Goal: Transaction & Acquisition: Purchase product/service

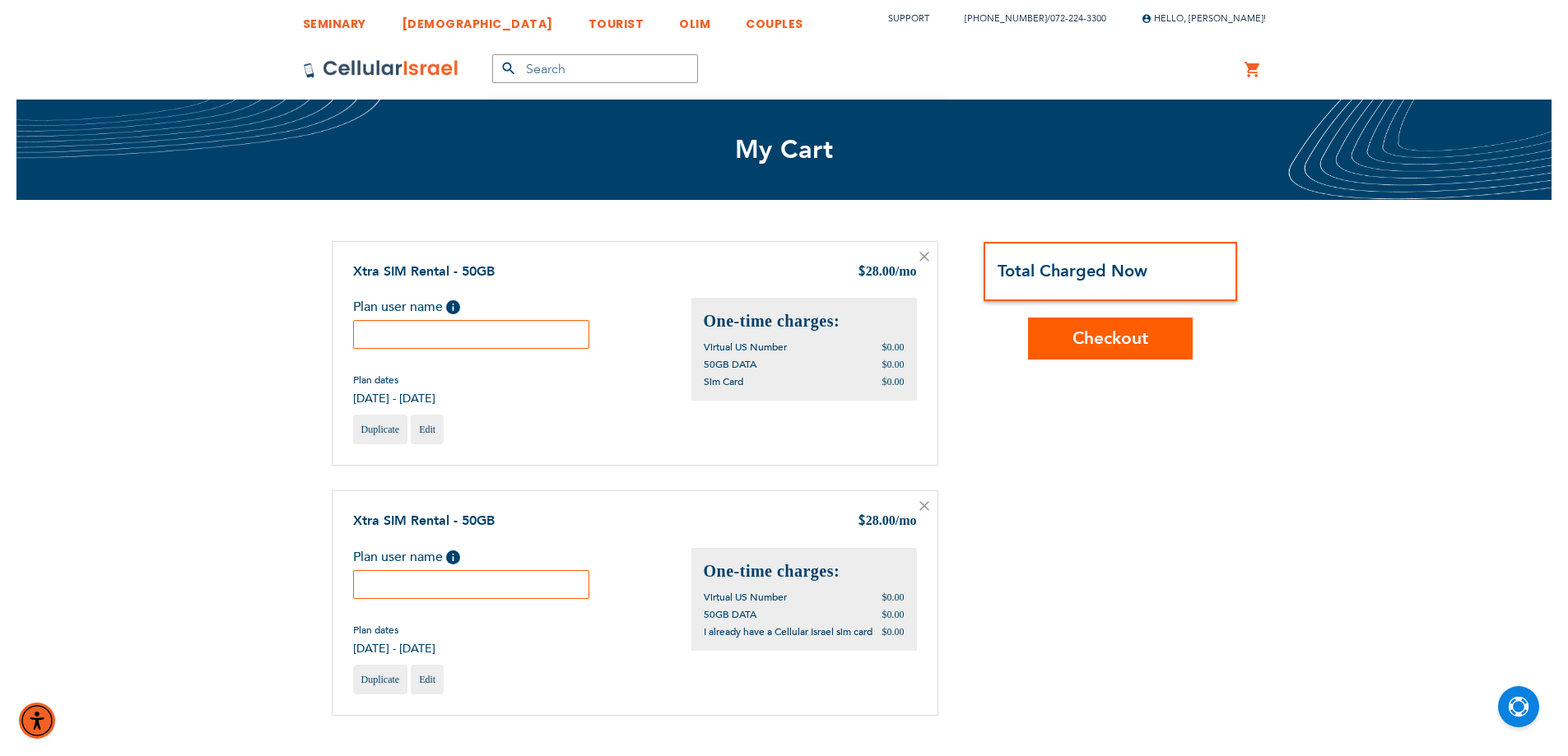
click at [927, 259] on icon at bounding box center [924, 256] width 8 height 8
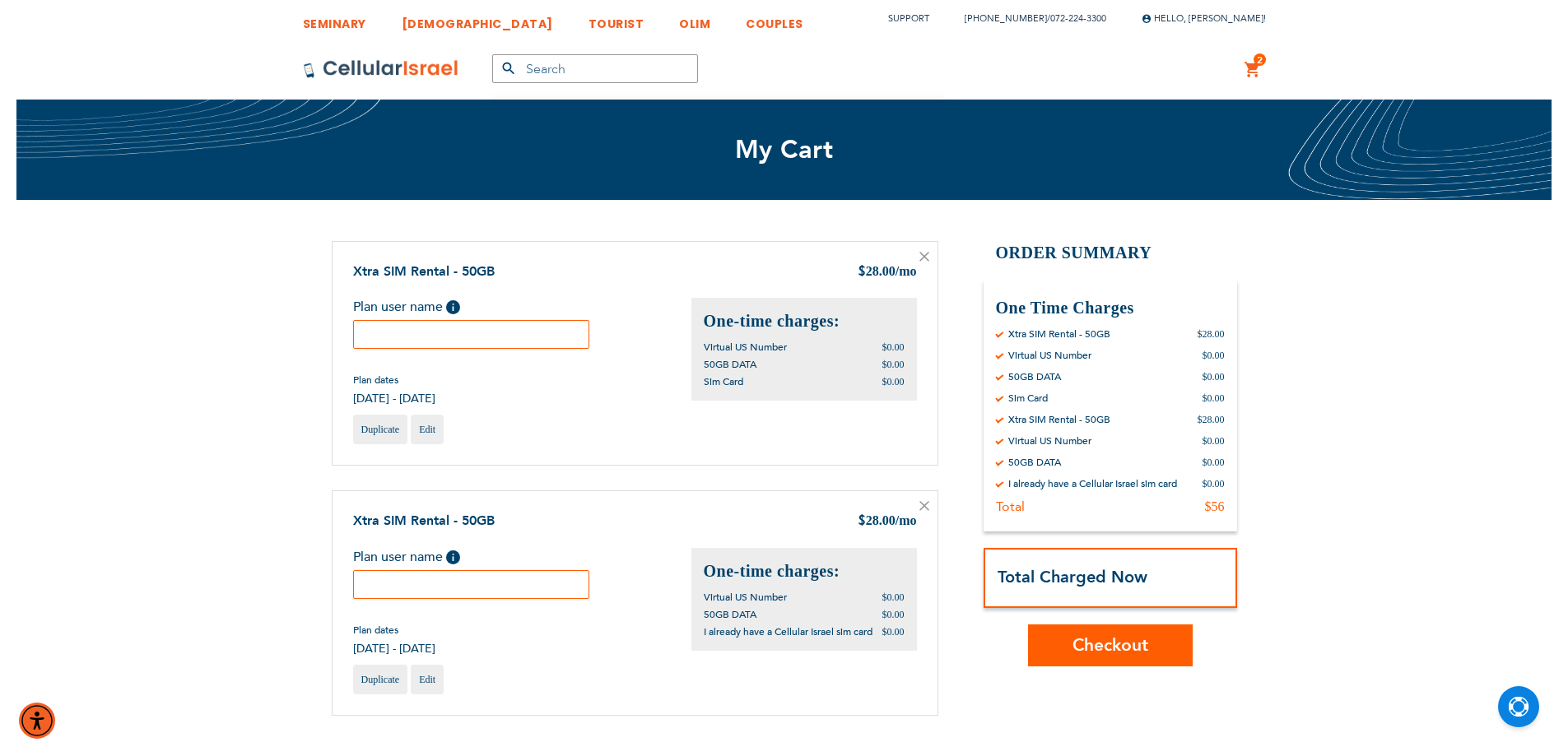
click at [919, 268] on div "Xtra SIM Rental - 50GB $ 28.00 /mo Plan user name Help Plan dates One-time char…" at bounding box center [635, 354] width 607 height 226
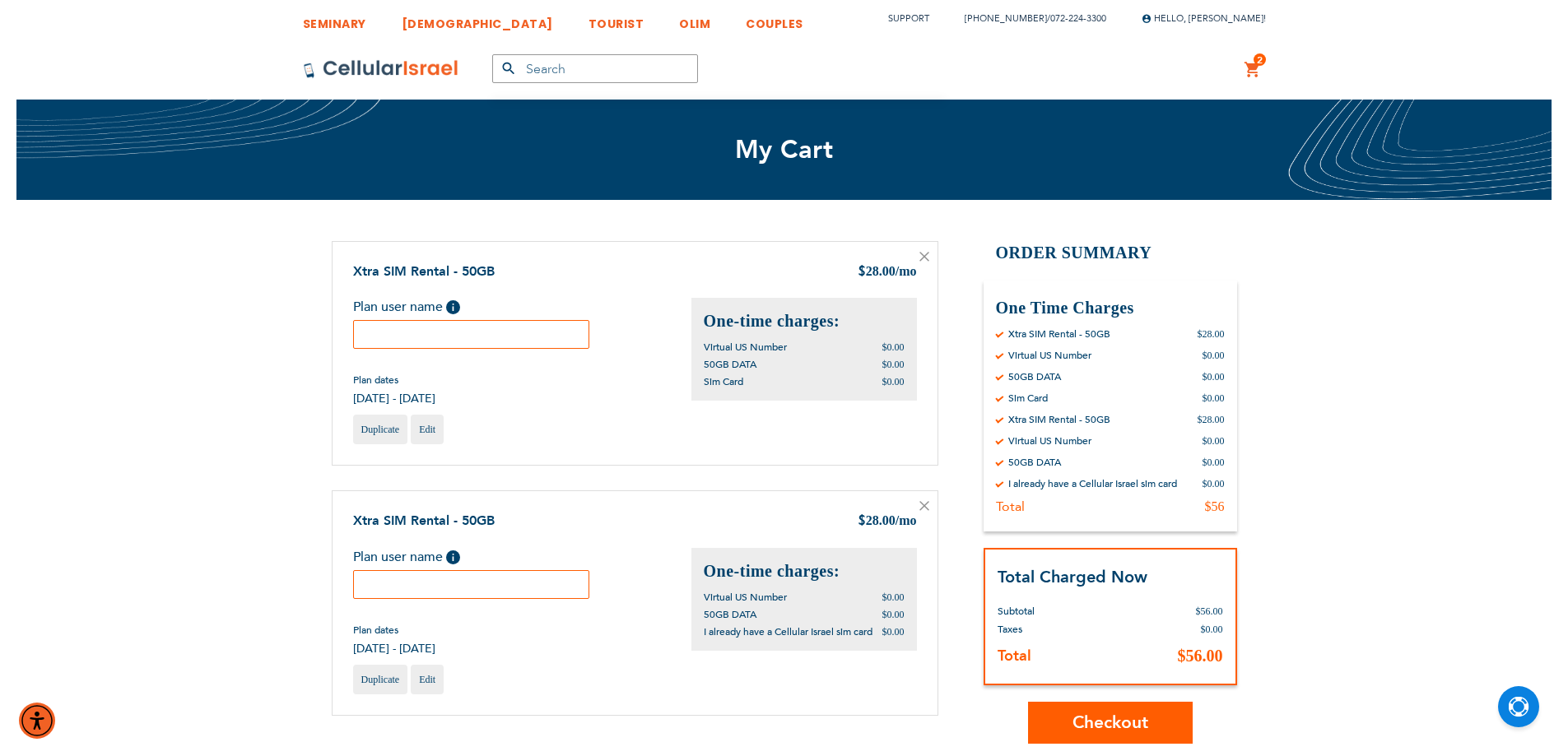
click at [919, 255] on icon at bounding box center [924, 257] width 10 height 10
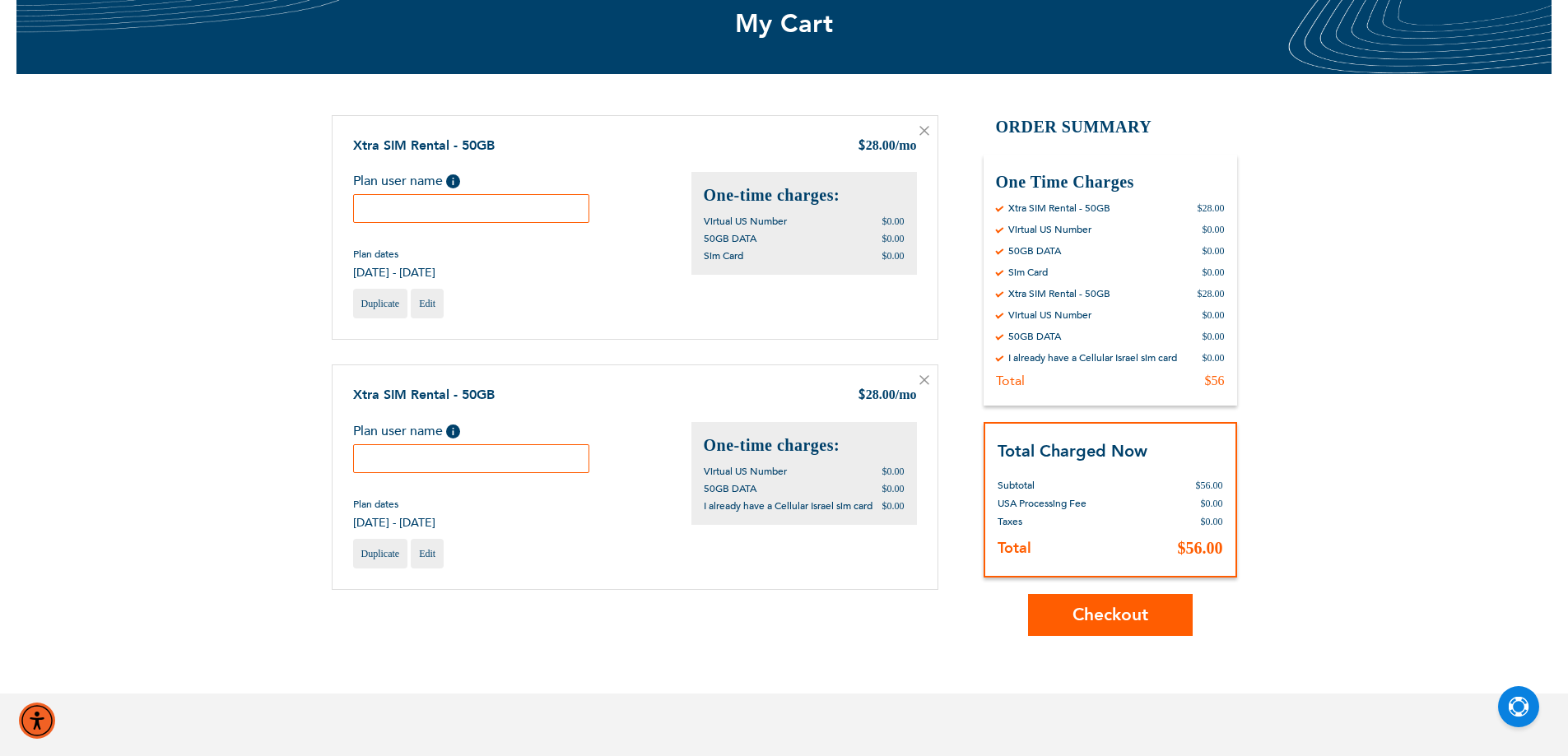
scroll to position [280, 0]
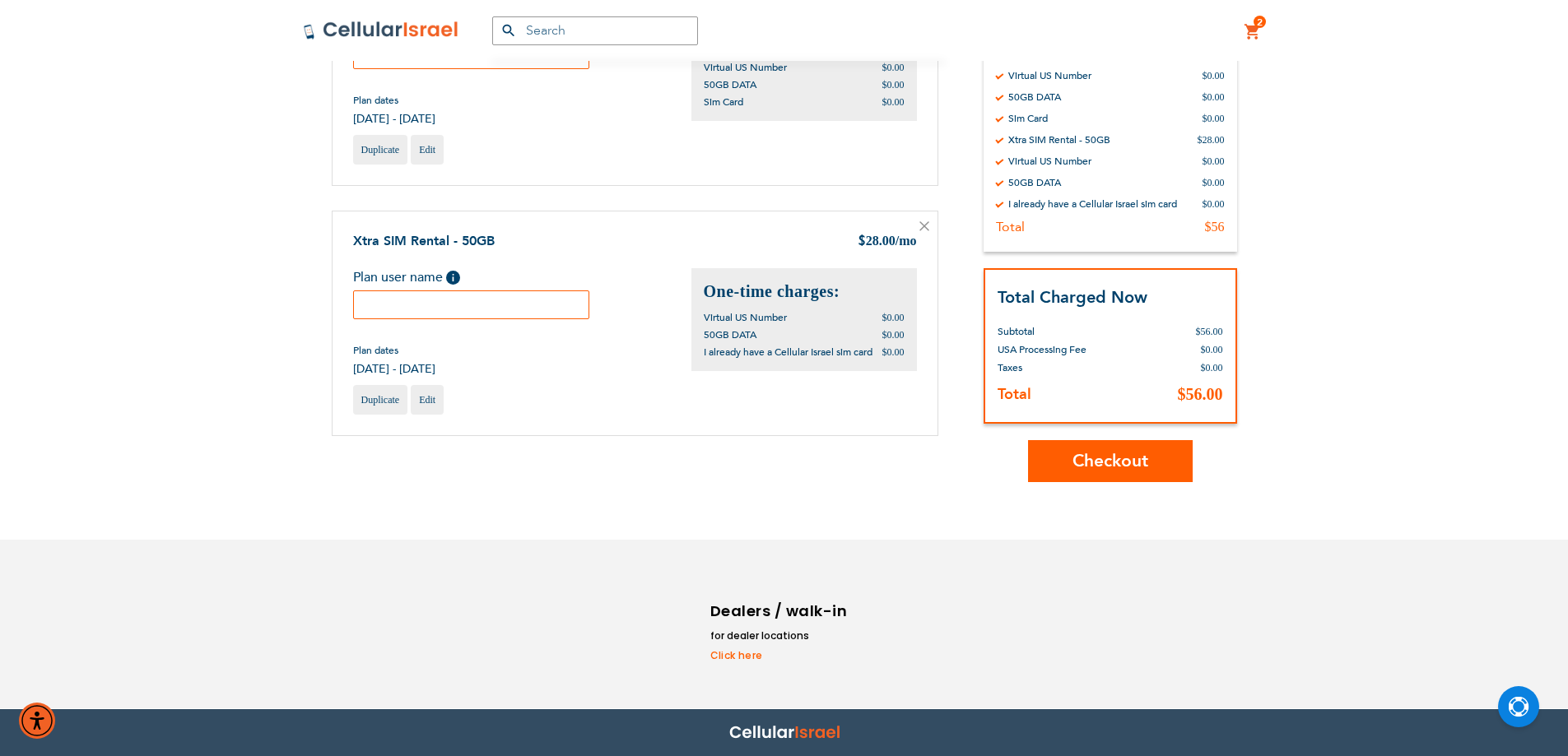
click at [478, 300] on input "text" at bounding box center [471, 304] width 237 height 29
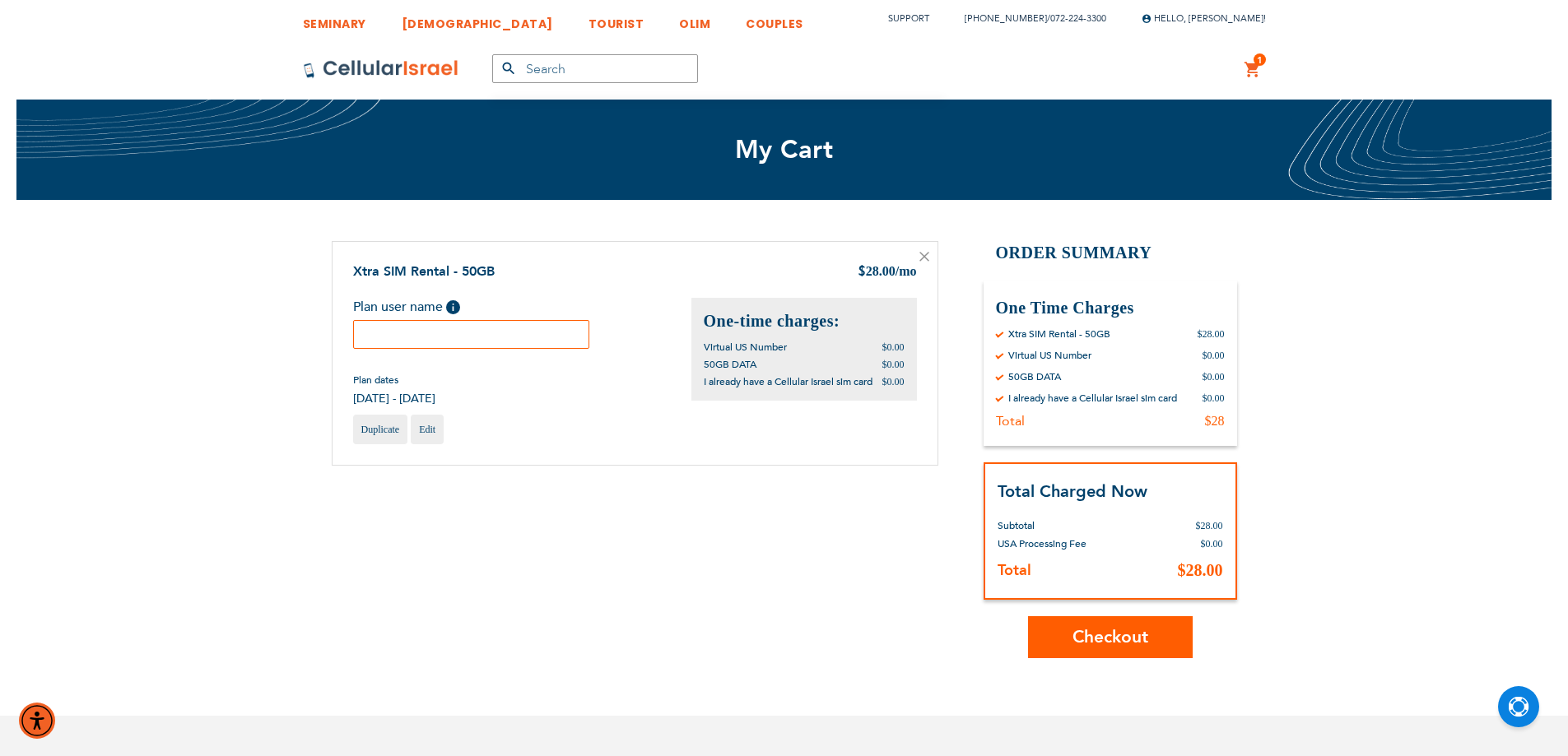
click at [500, 336] on input "text" at bounding box center [471, 334] width 237 height 29
paste input "Shira"
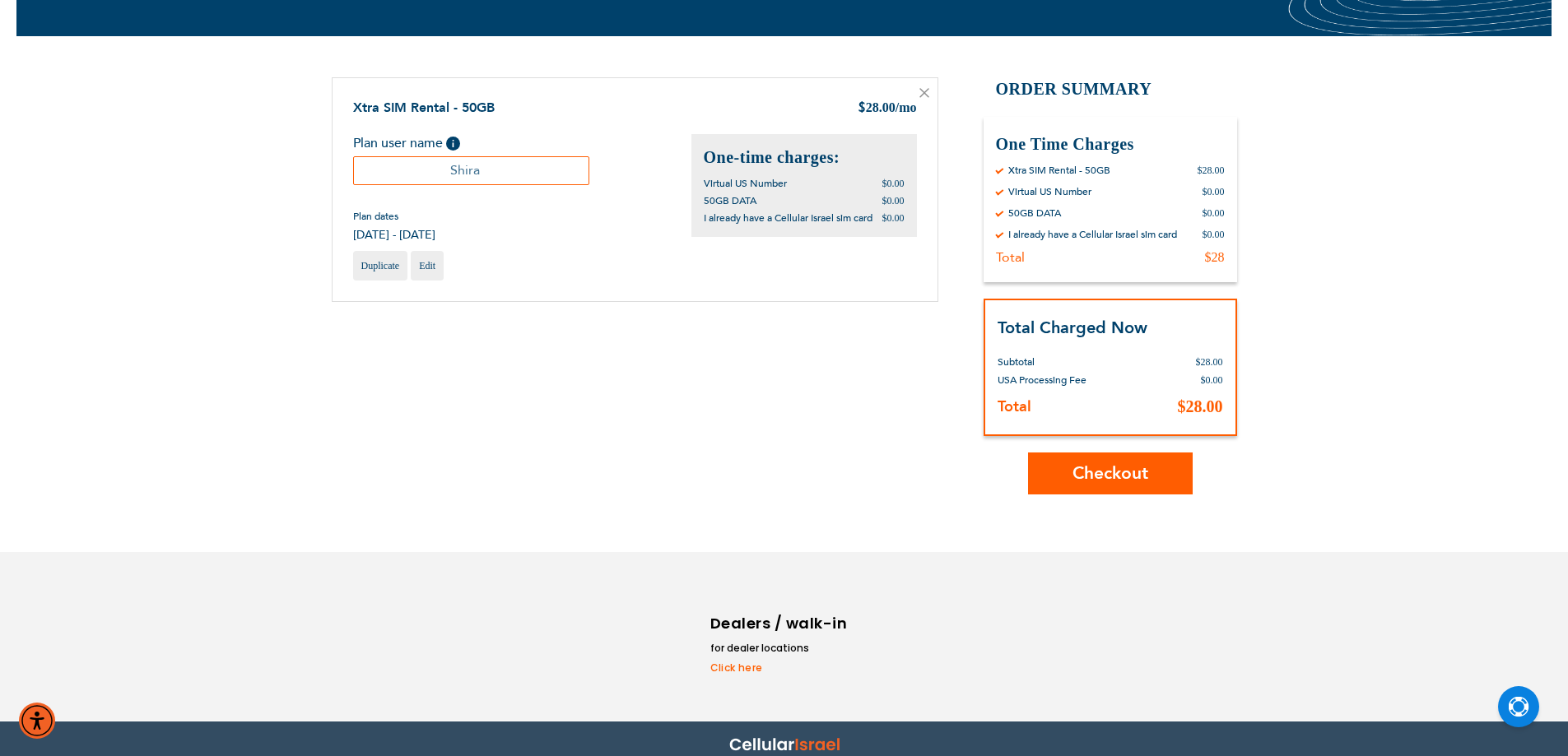
scroll to position [176, 0]
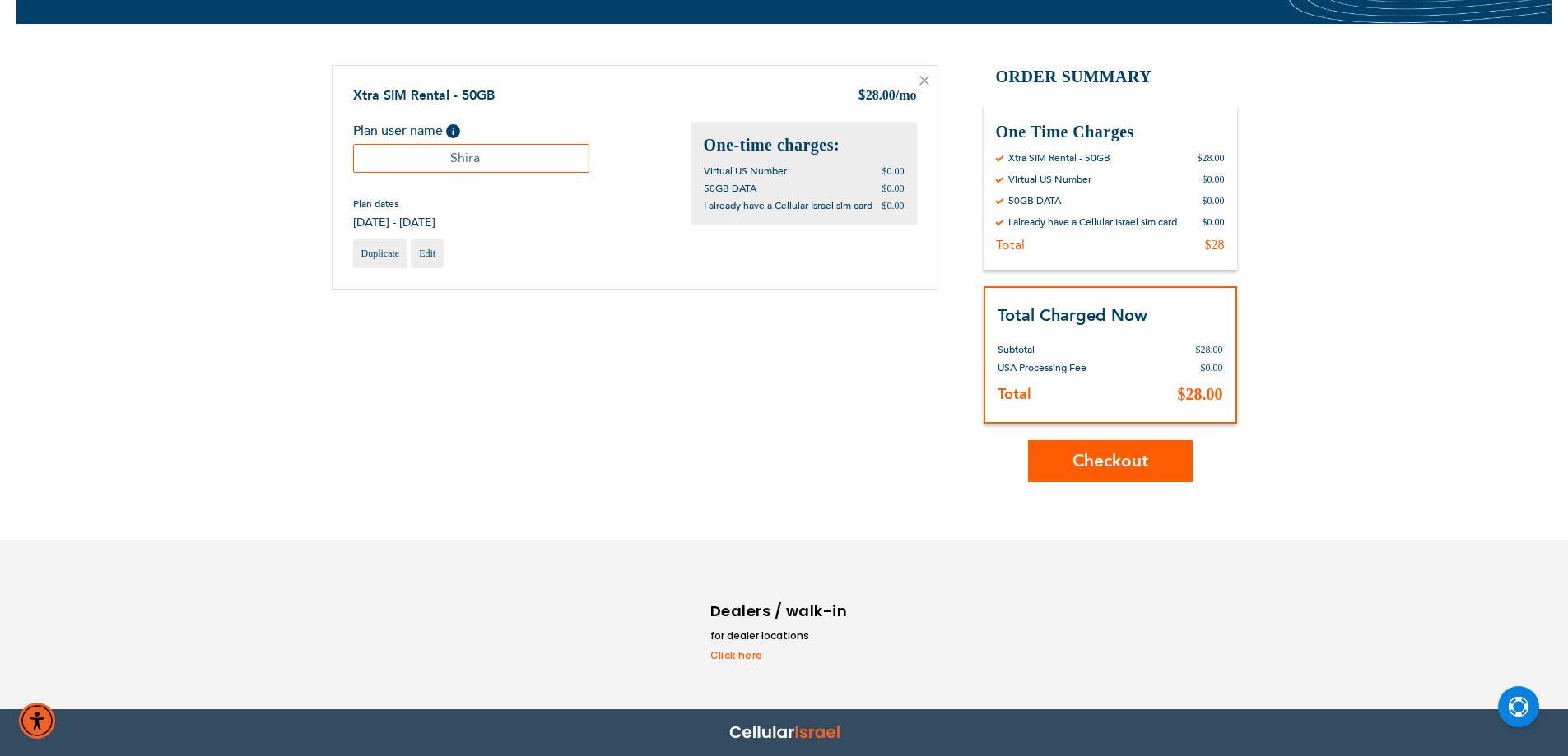
type input "Shira"
click at [1122, 451] on span "Checkout" at bounding box center [1111, 460] width 76 height 24
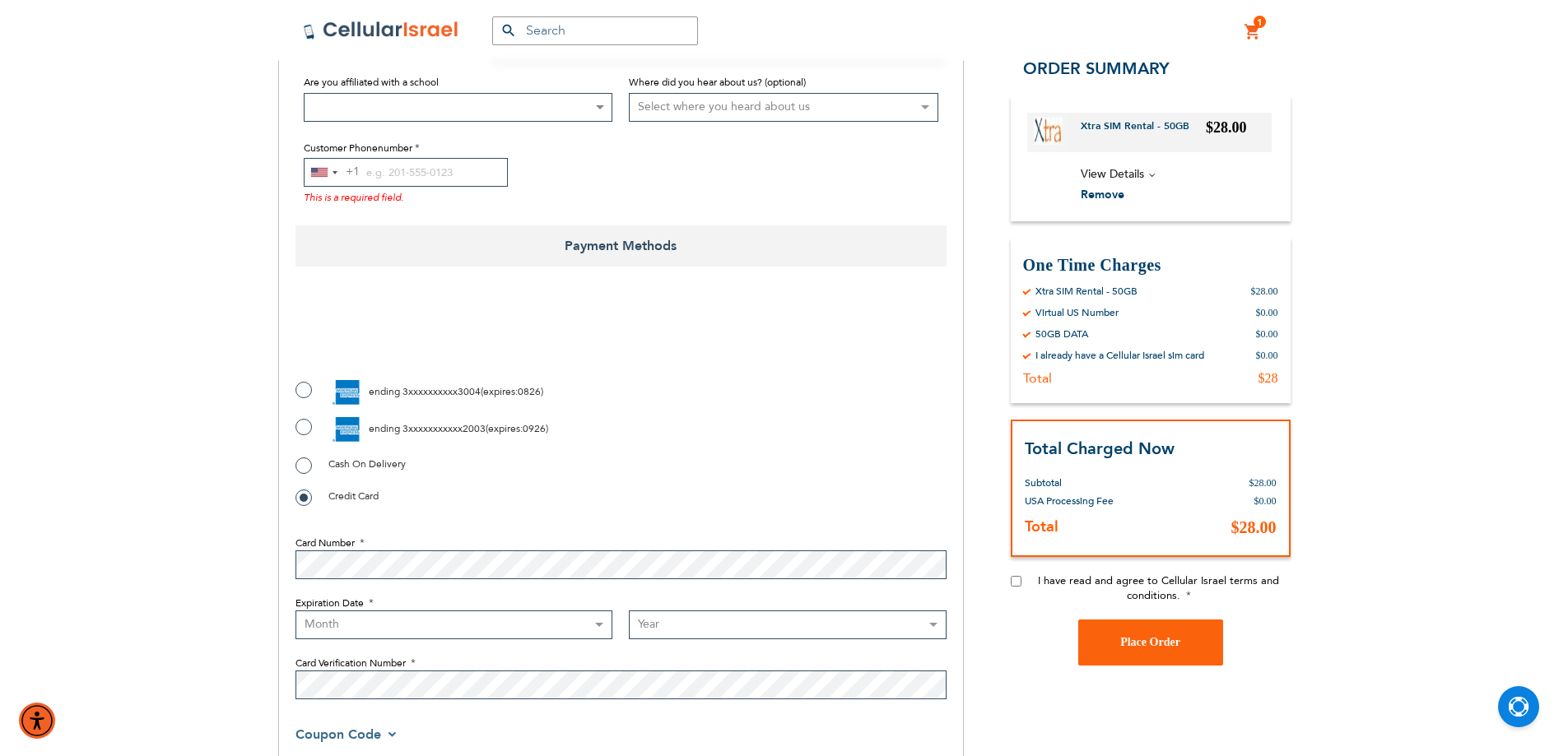
scroll to position [494, 0]
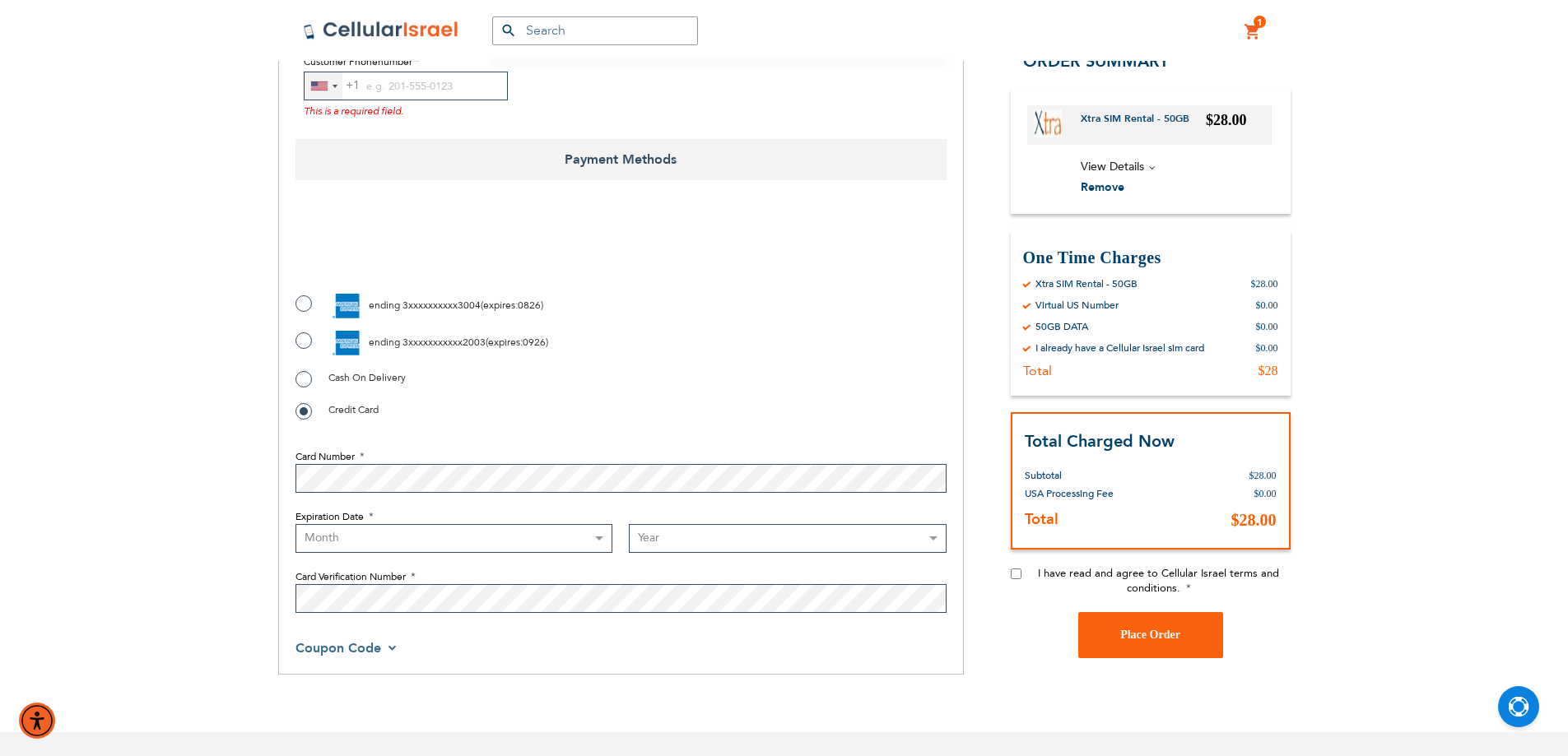
click at [313, 89] on div "United States +1" at bounding box center [319, 86] width 17 height 9
click at [326, 117] on input "Search" at bounding box center [401, 117] width 195 height 29
type input "972"
click at [338, 153] on span "Israel" at bounding box center [348, 148] width 27 height 20
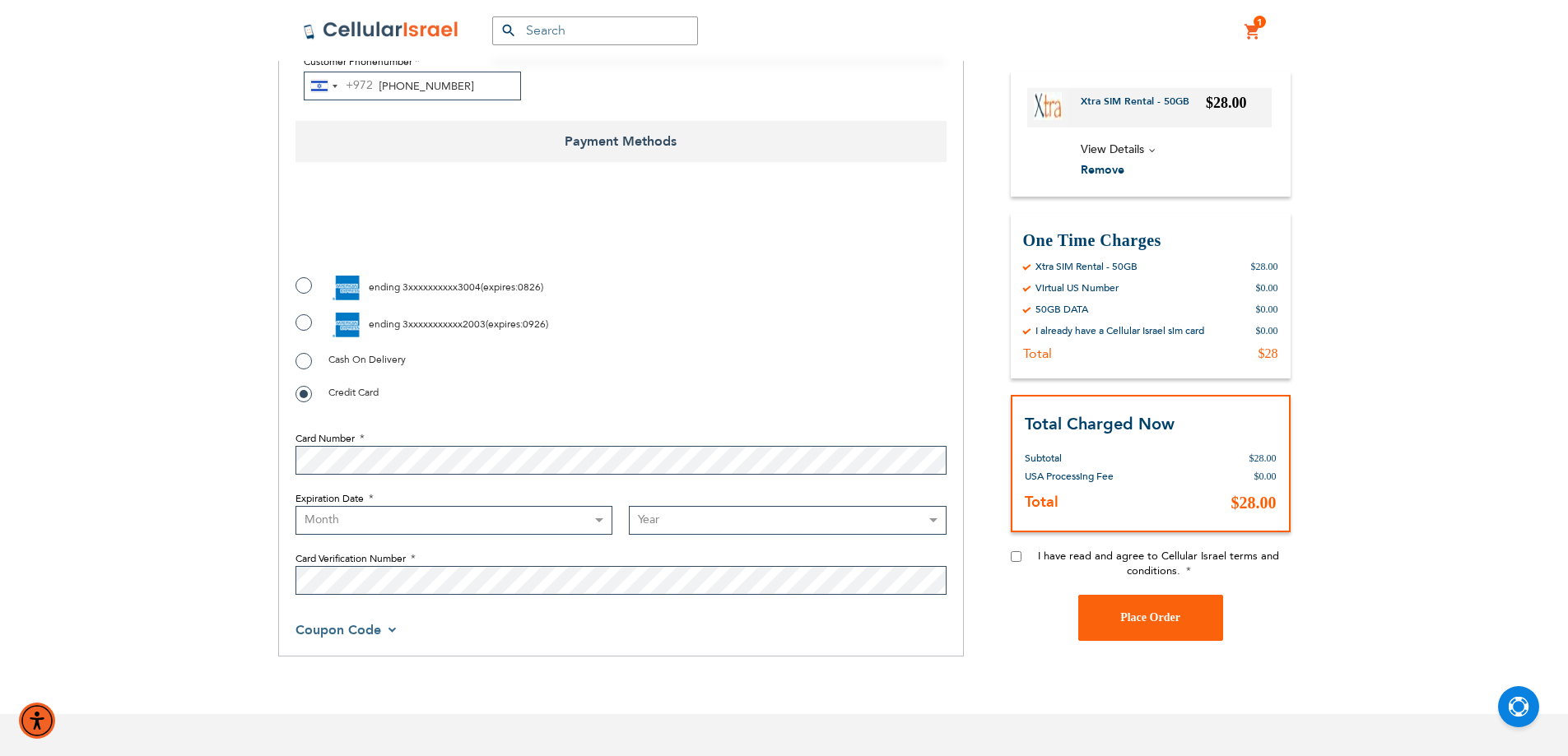
type input "72-223-300"
checkbox input "true"
click at [311, 286] on label "ending 3xxxxxxxxxx3004 ( expires : 0826 )" at bounding box center [419, 288] width 248 height 25
radio input "true"
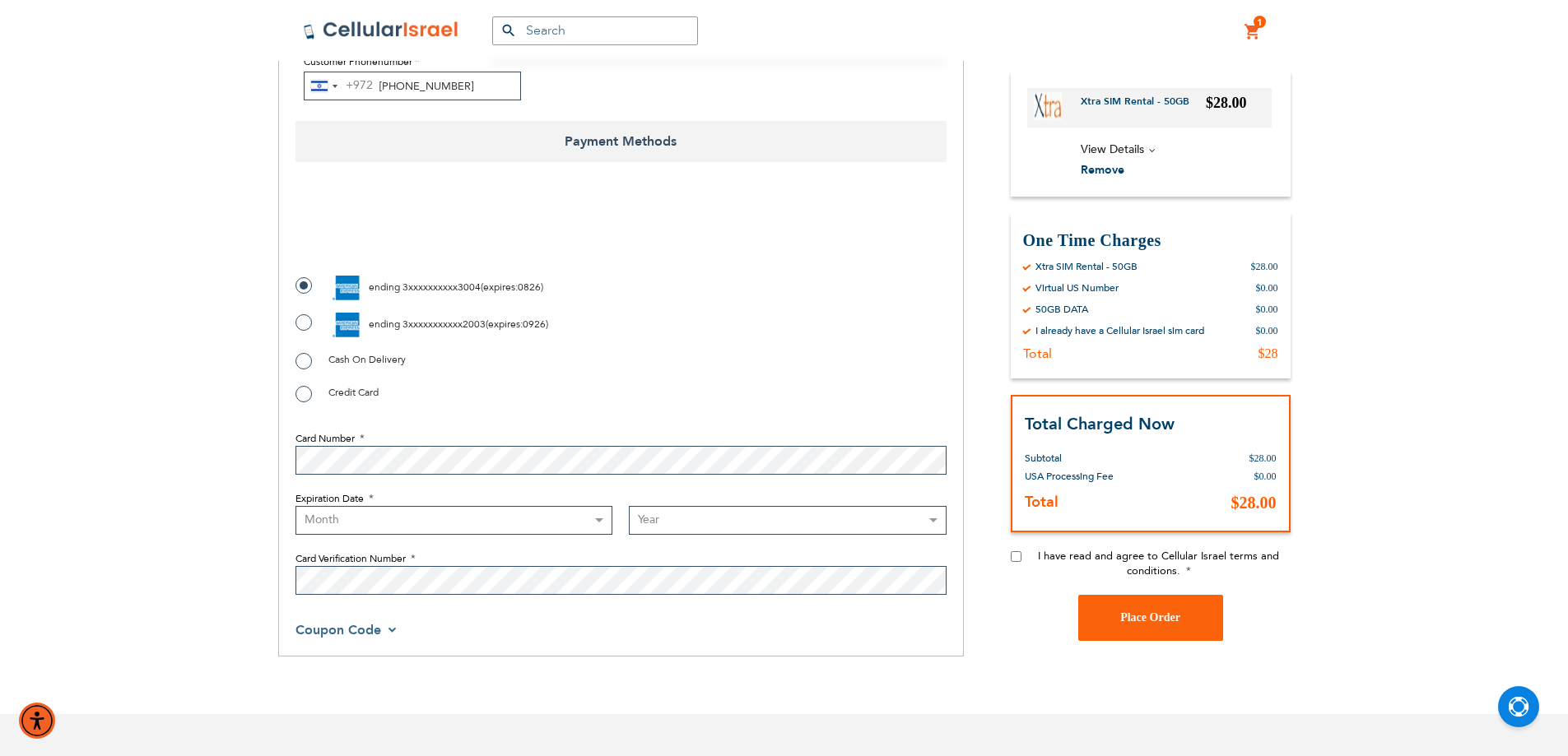
scroll to position [480, 0]
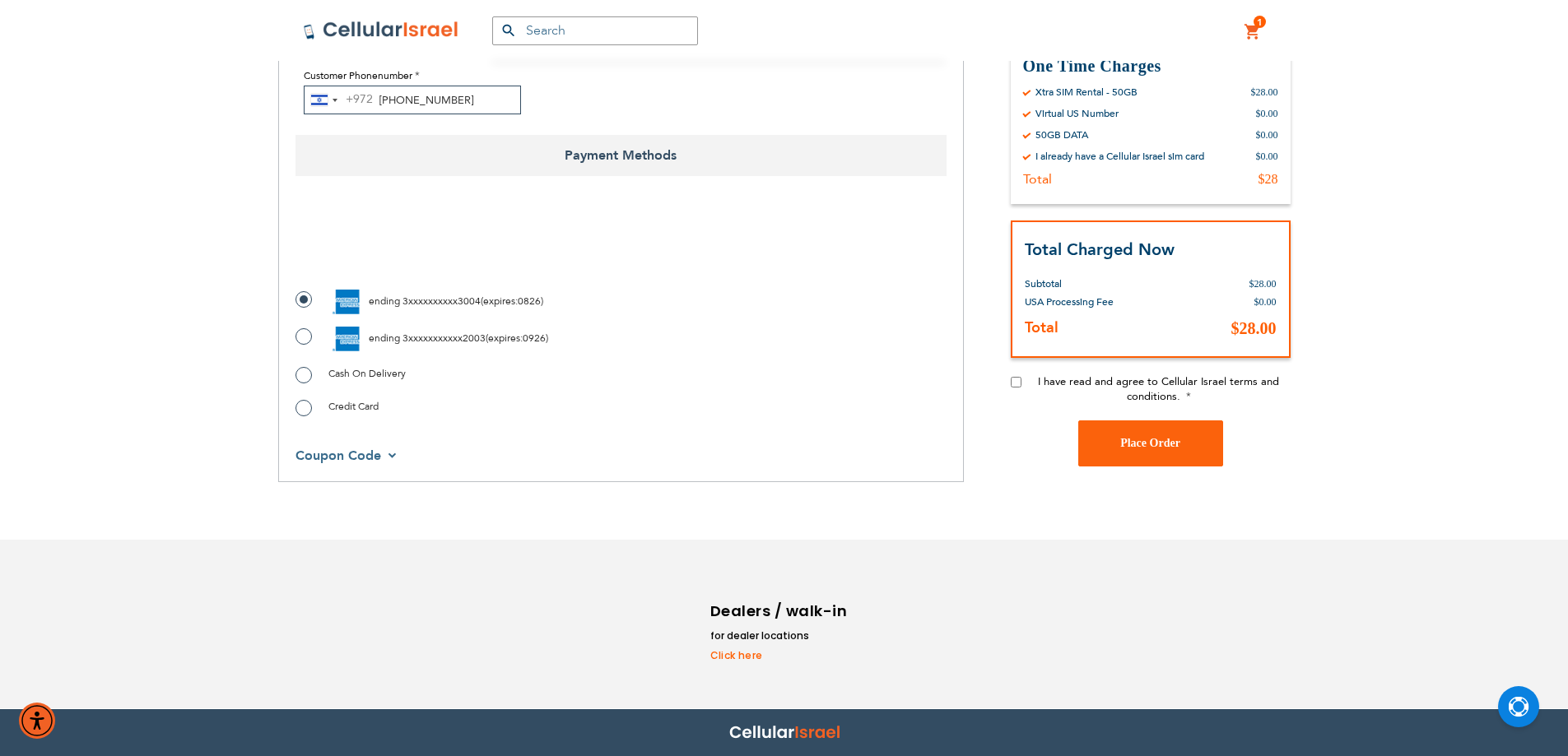
click at [1017, 378] on input "I have read and agree to Cellular Israel terms and conditions." at bounding box center [1017, 381] width 11 height 11
checkbox input "true"
click at [1152, 443] on span "Place Order" at bounding box center [1151, 443] width 60 height 12
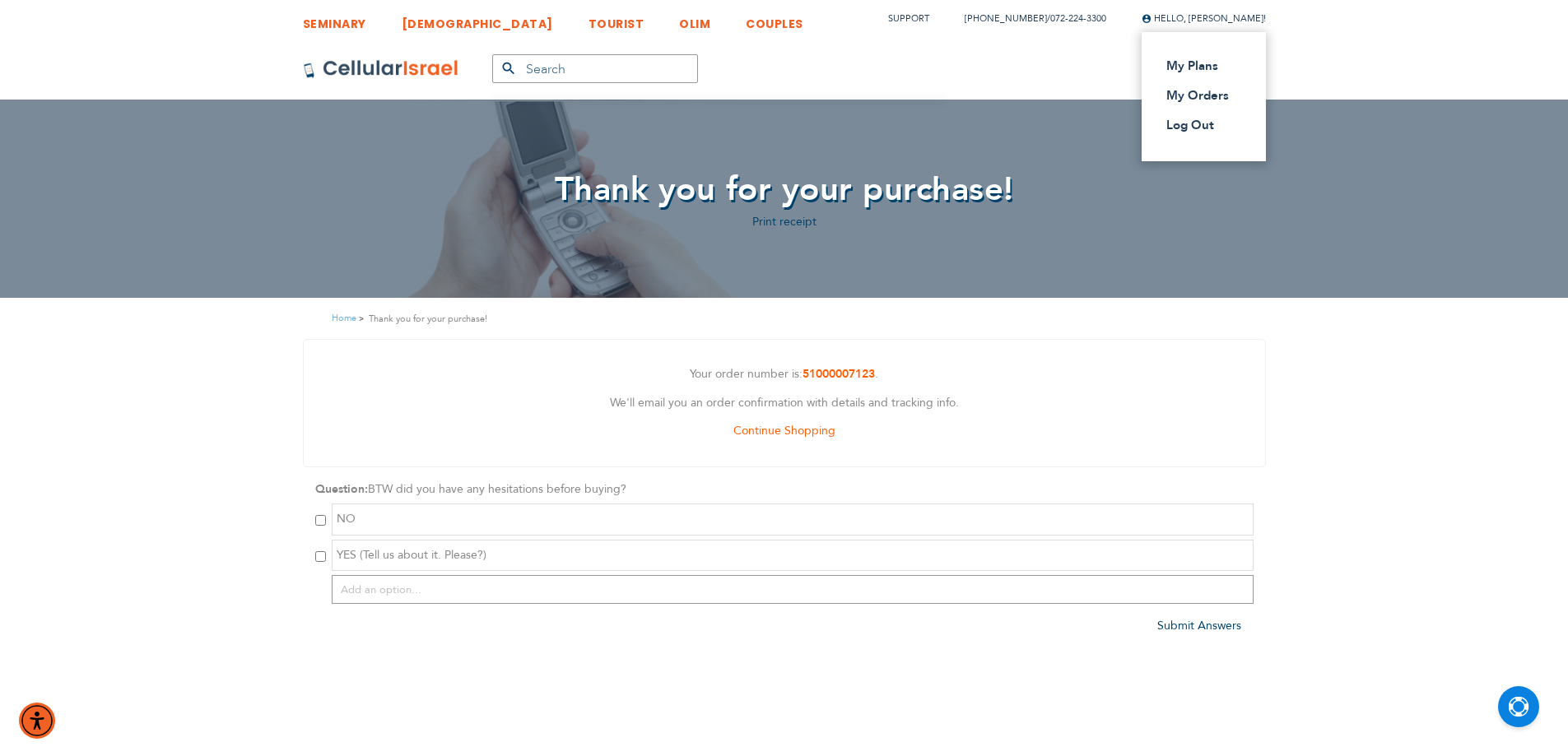
click at [1182, 19] on span "Hello, [PERSON_NAME]!" at bounding box center [1204, 19] width 124 height 12
click at [1167, 132] on link "Log Out" at bounding box center [1199, 124] width 65 height 17
